Goal: Task Accomplishment & Management: Manage account settings

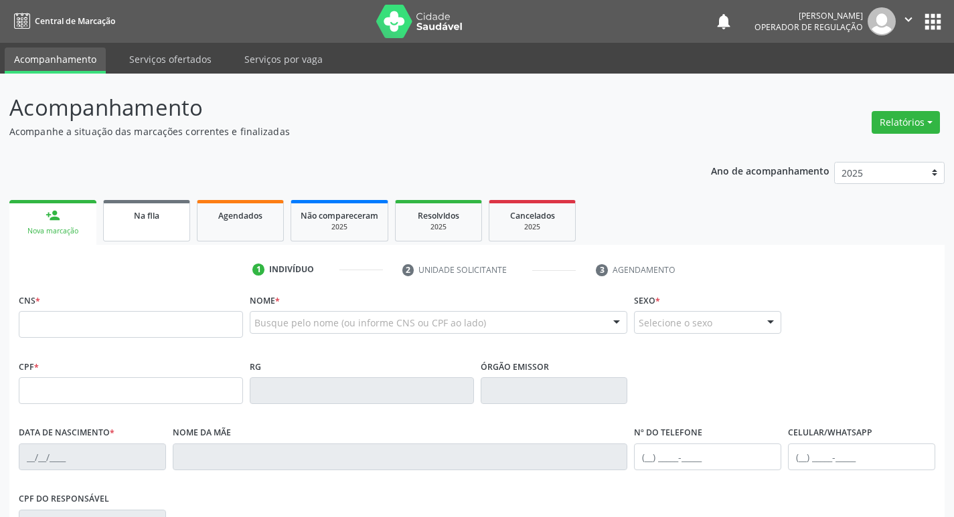
click at [149, 216] on span "Na fila" at bounding box center [146, 215] width 25 height 11
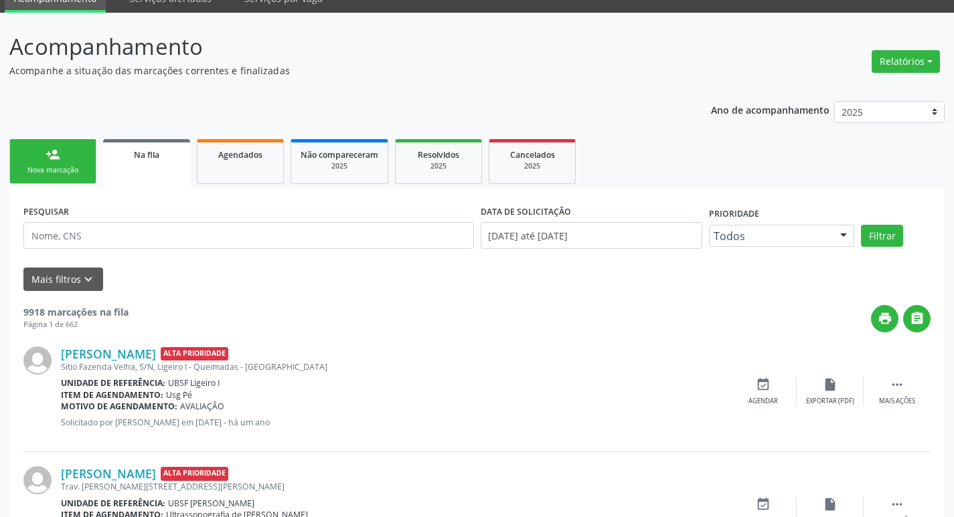
scroll to position [18, 0]
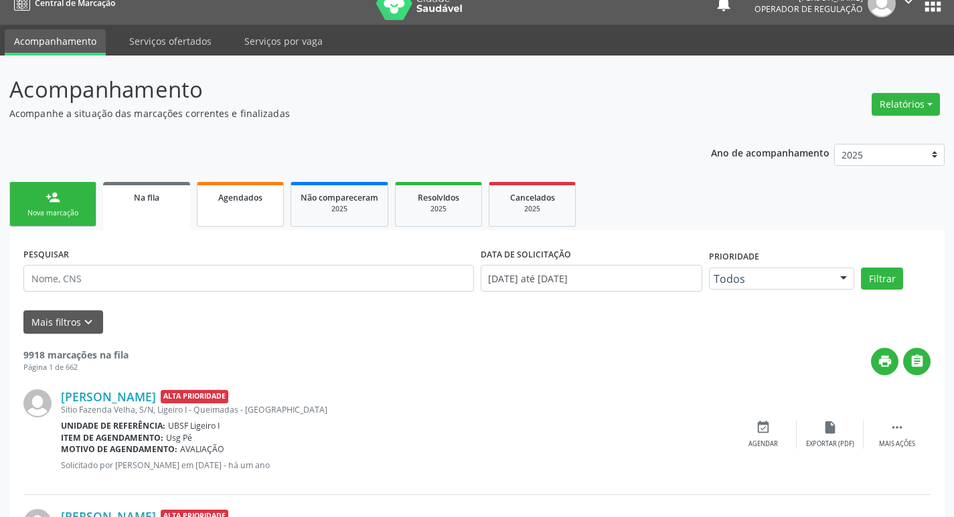
click at [223, 203] on div "Agendados" at bounding box center [240, 197] width 67 height 14
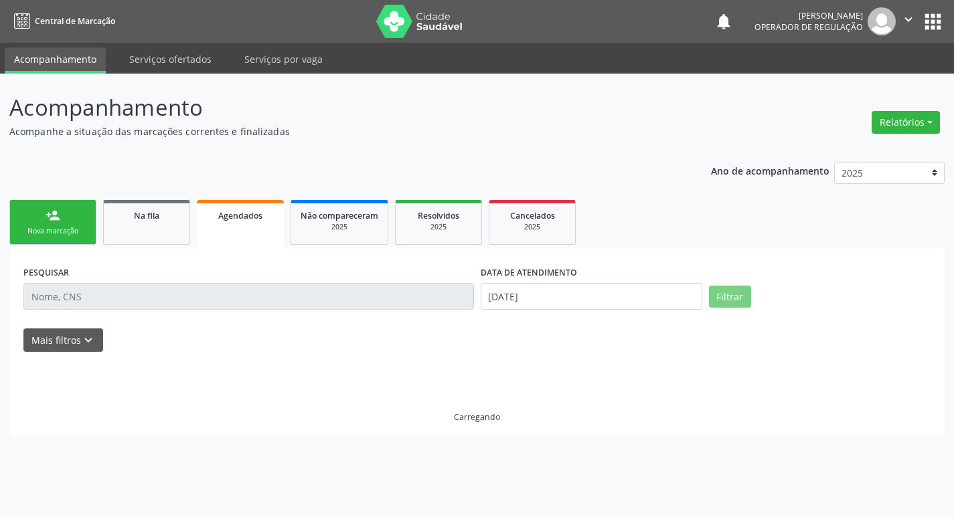
scroll to position [0, 0]
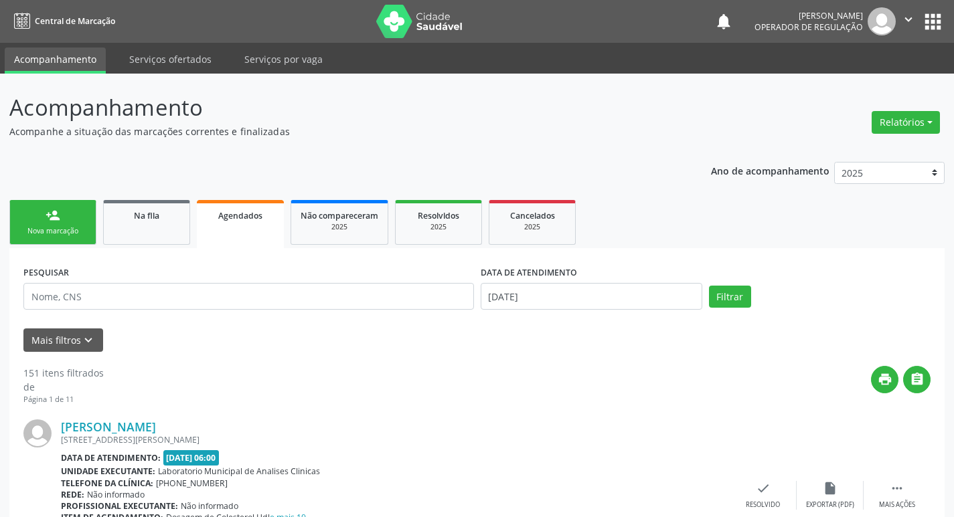
click at [149, 197] on ul "person_add Nova marcação Na fila Agendados Não compareceram 2025 Resolvidos 202…" at bounding box center [476, 223] width 935 height 52
click at [149, 200] on link "Na fila" at bounding box center [146, 222] width 87 height 45
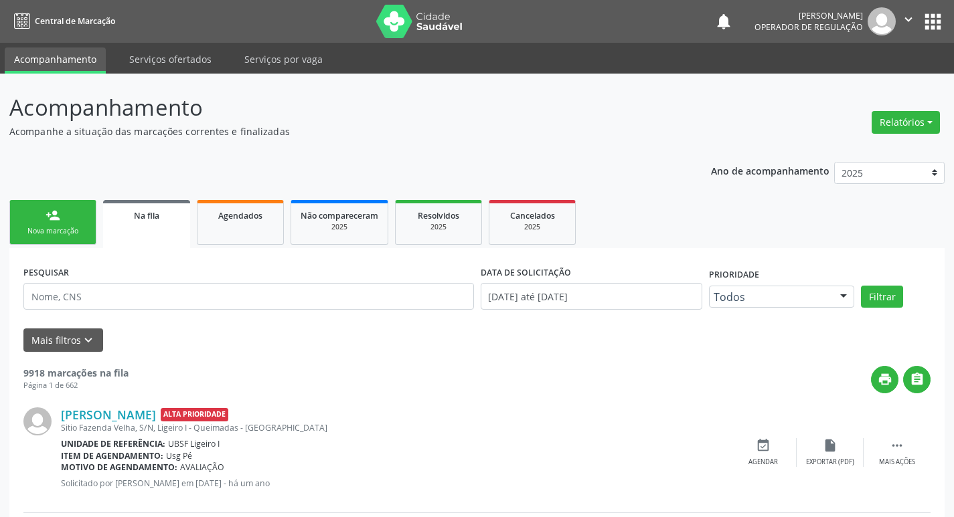
click at [55, 214] on div "person_add" at bounding box center [53, 215] width 15 height 15
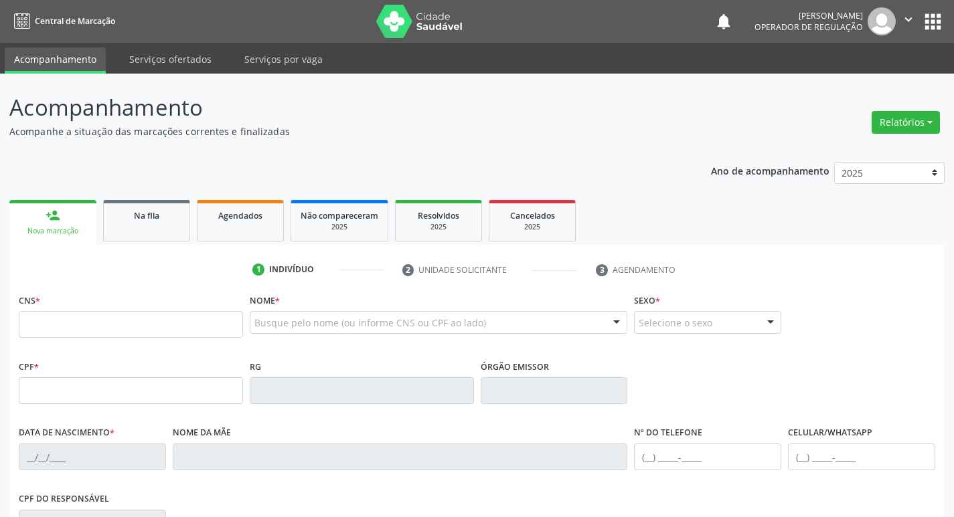
click at [485, 84] on div "Acompanhamento Acompanhe a situação das marcações correntes e finalizadas Relat…" at bounding box center [477, 400] width 954 height 652
click at [170, 218] on div "Na fila" at bounding box center [146, 215] width 67 height 14
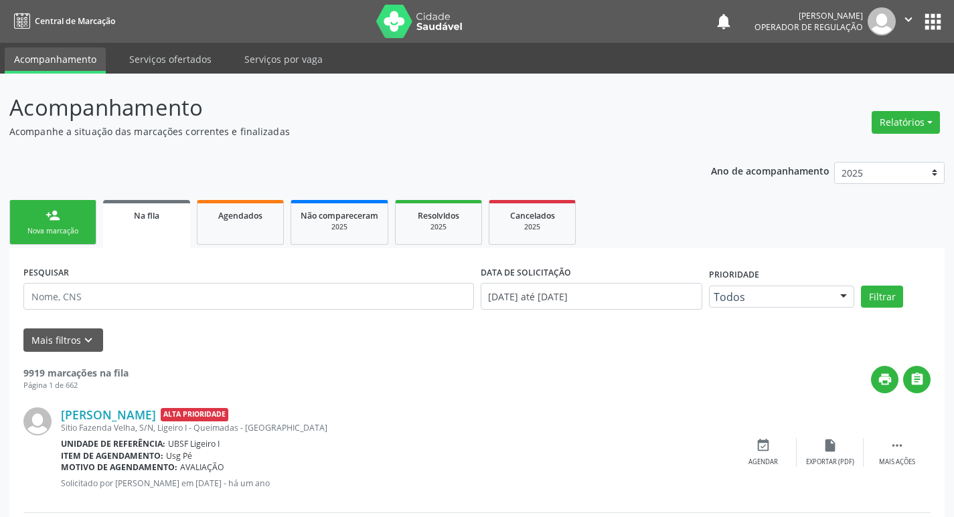
click at [77, 209] on link "person_add Nova marcação" at bounding box center [52, 222] width 87 height 45
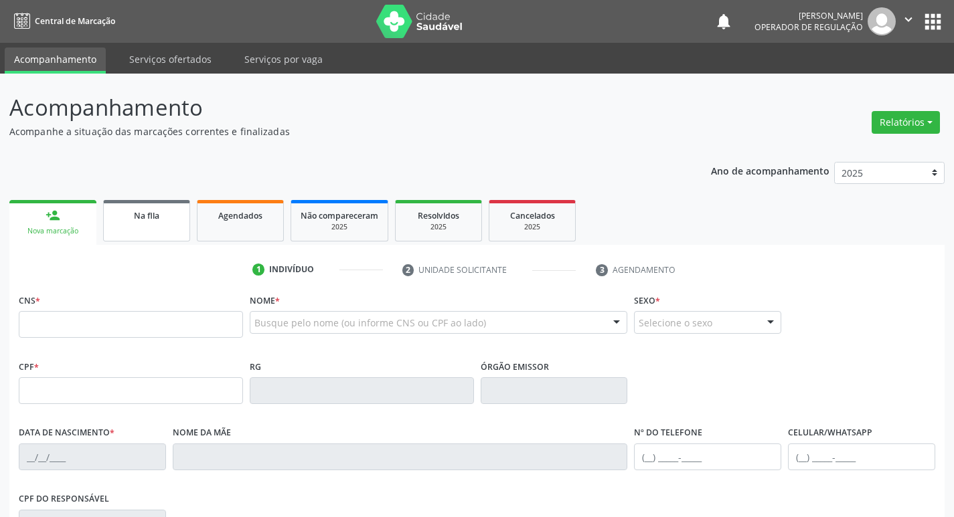
click at [183, 224] on link "Na fila" at bounding box center [146, 220] width 87 height 41
